Goal: Task Accomplishment & Management: Check status

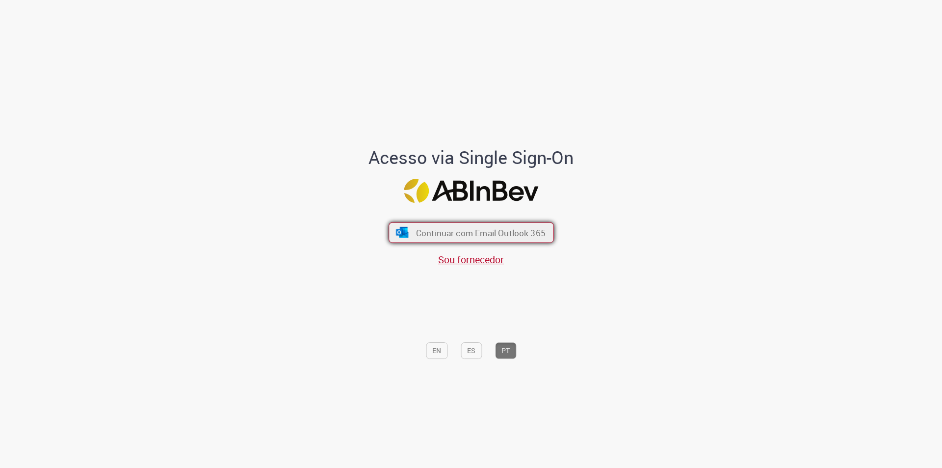
click at [517, 234] on span "Continuar com Email Outlook 365" at bounding box center [481, 232] width 130 height 11
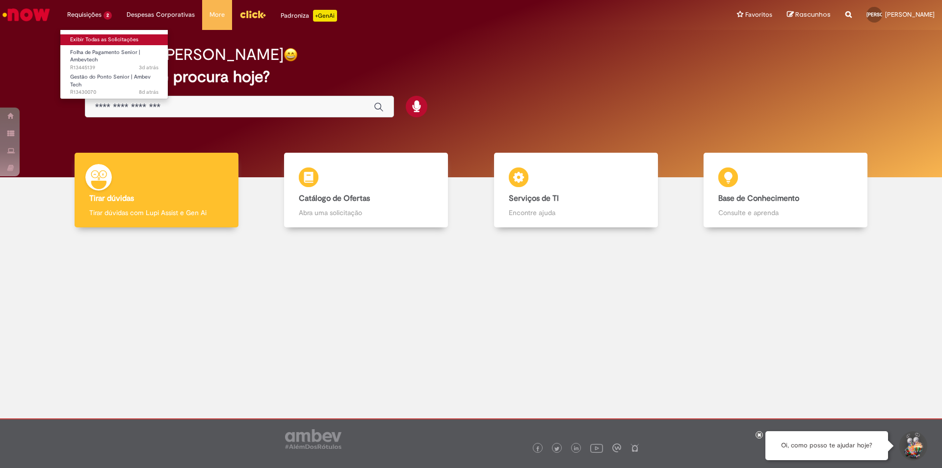
click at [101, 38] on link "Exibir Todas as Solicitações" at bounding box center [114, 39] width 108 height 11
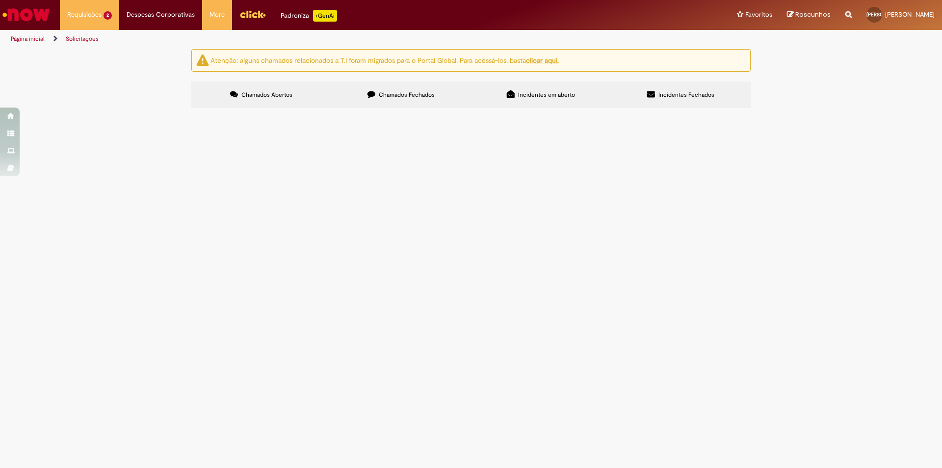
click at [0, 0] on td "Gestão do Ponto Senior | Ambev Tech" at bounding box center [0, 0] width 0 height 0
click at [0, 0] on span "Gestão do Ponto Senior | Ambev Tech" at bounding box center [0, 0] width 0 height 0
click at [0, 0] on span "Folha de Pagamento Senior | Ambevtech" at bounding box center [0, 0] width 0 height 0
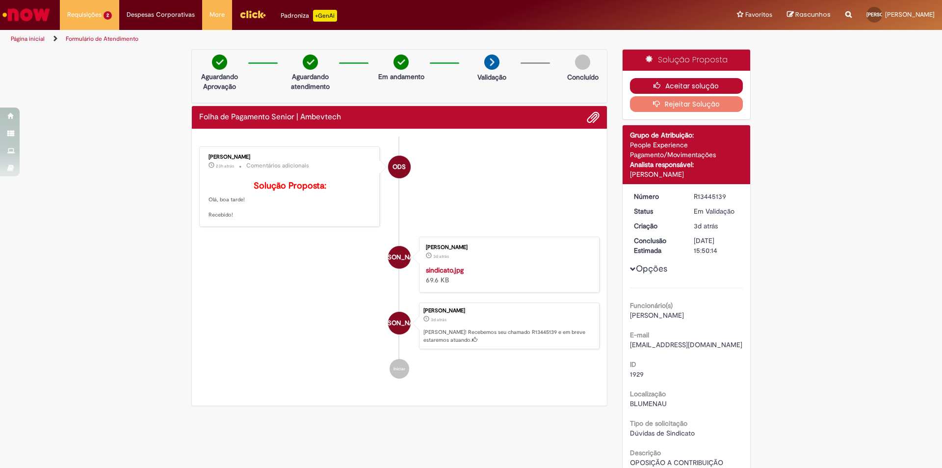
click at [701, 87] on button "Aceitar solução" at bounding box center [686, 86] width 113 height 16
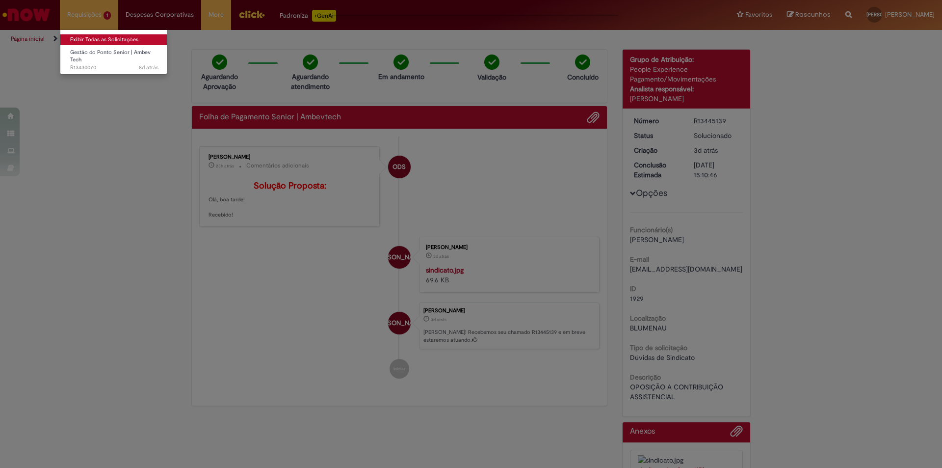
click at [101, 42] on link "Exibir Todas as Solicitações" at bounding box center [114, 39] width 108 height 11
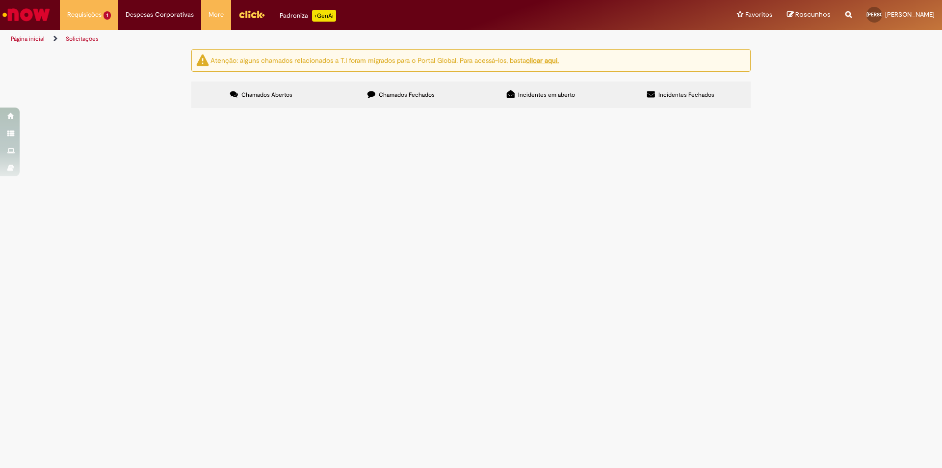
click at [0, 0] on span "Boa tarde, não consigo editar o ponto desse dia pois está bloqueado." at bounding box center [0, 0] width 0 height 0
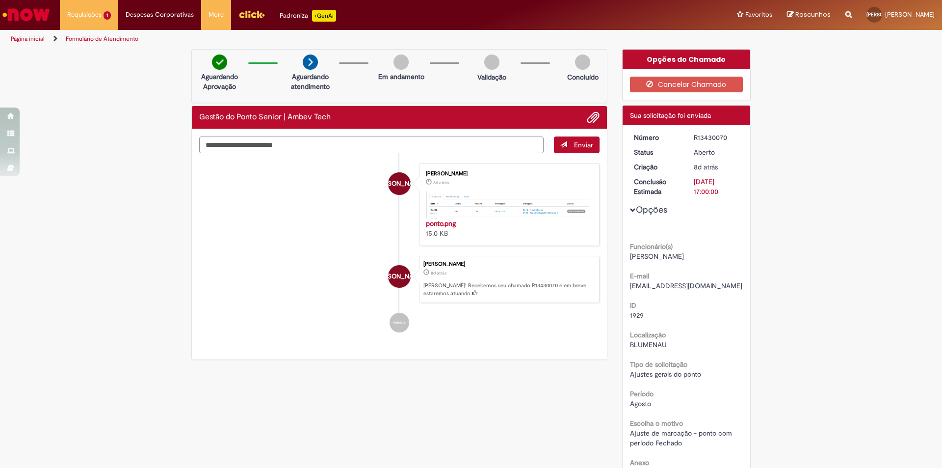
click at [516, 208] on img "Histórico de tíquete" at bounding box center [507, 204] width 163 height 27
click at [129, 270] on div "Verificar Código de Barras Aguardando Aprovação Aguardando atendimento Em andam…" at bounding box center [471, 333] width 942 height 568
